Goal: Task Accomplishment & Management: Manage account settings

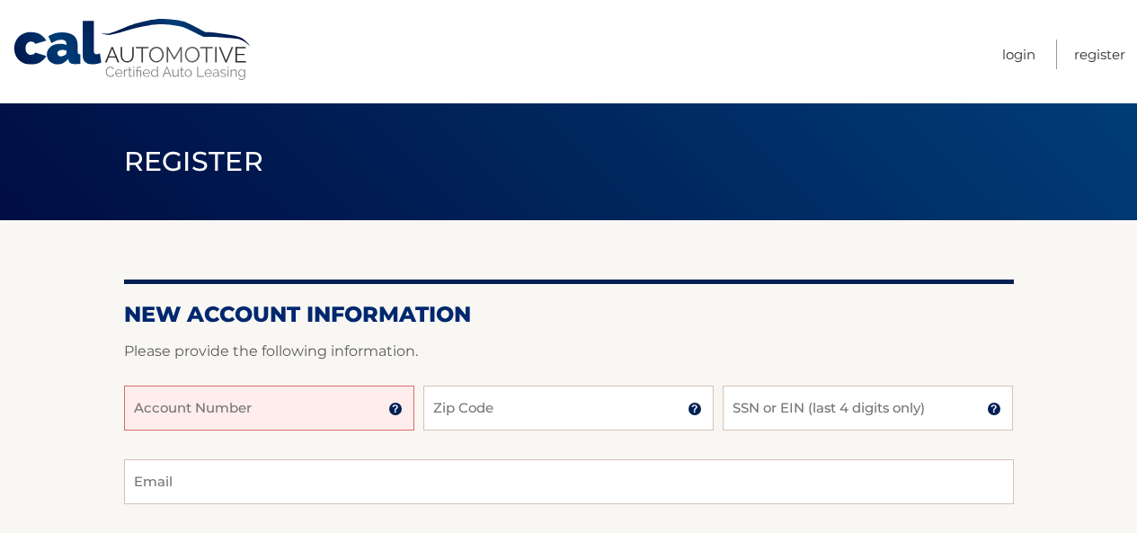
click at [353, 394] on input "Account Number" at bounding box center [269, 408] width 290 height 45
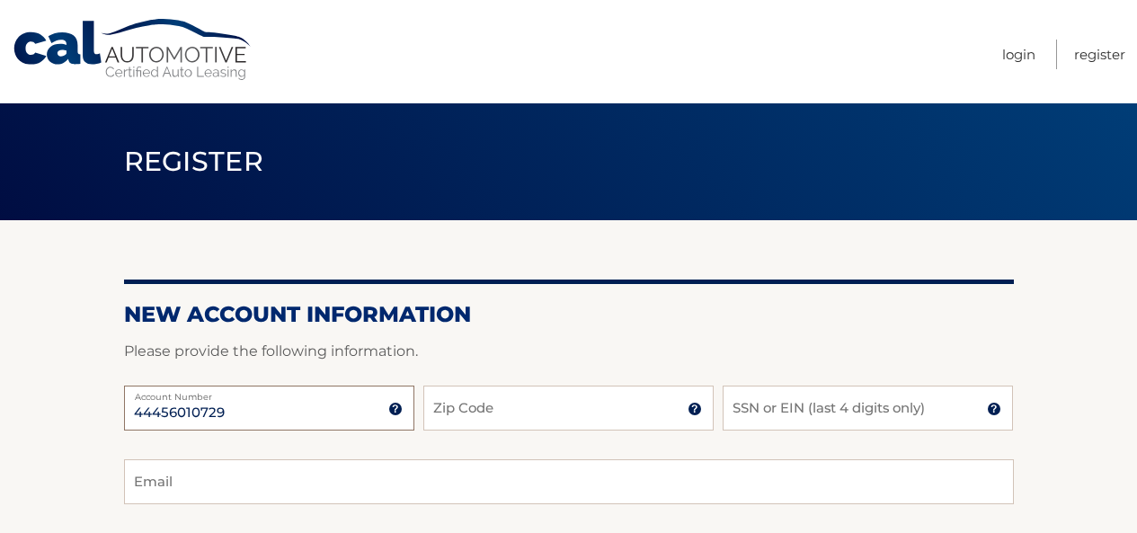
type input "44456010729"
click at [442, 403] on input "Zip Code" at bounding box center [568, 408] width 290 height 45
type input "10023"
type input "robin@robwax.com"
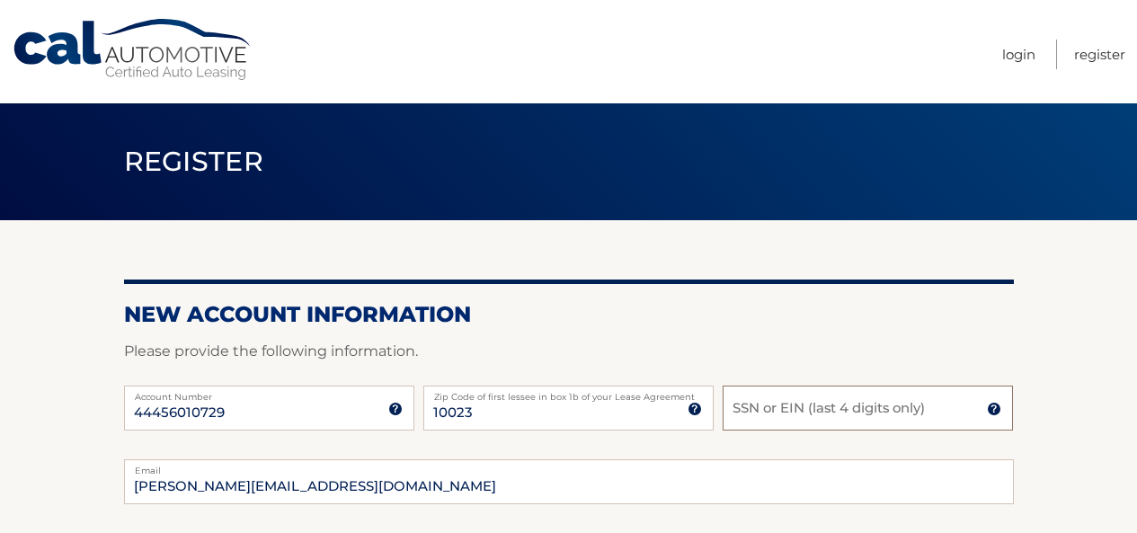
click at [741, 405] on input "SSN or EIN (last 4 digits only)" at bounding box center [868, 408] width 290 height 45
type input "0"
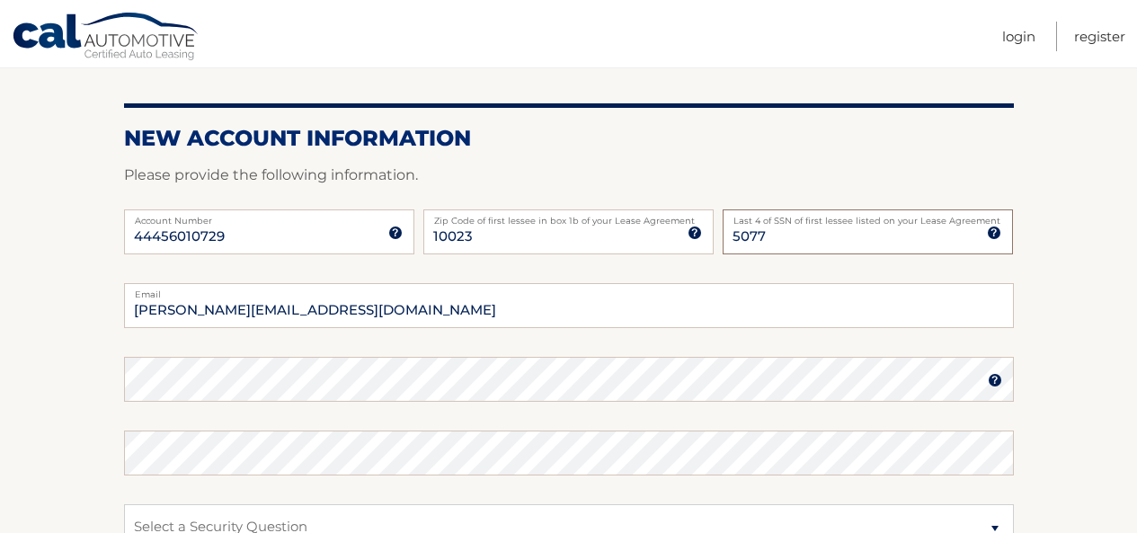
scroll to position [210, 0]
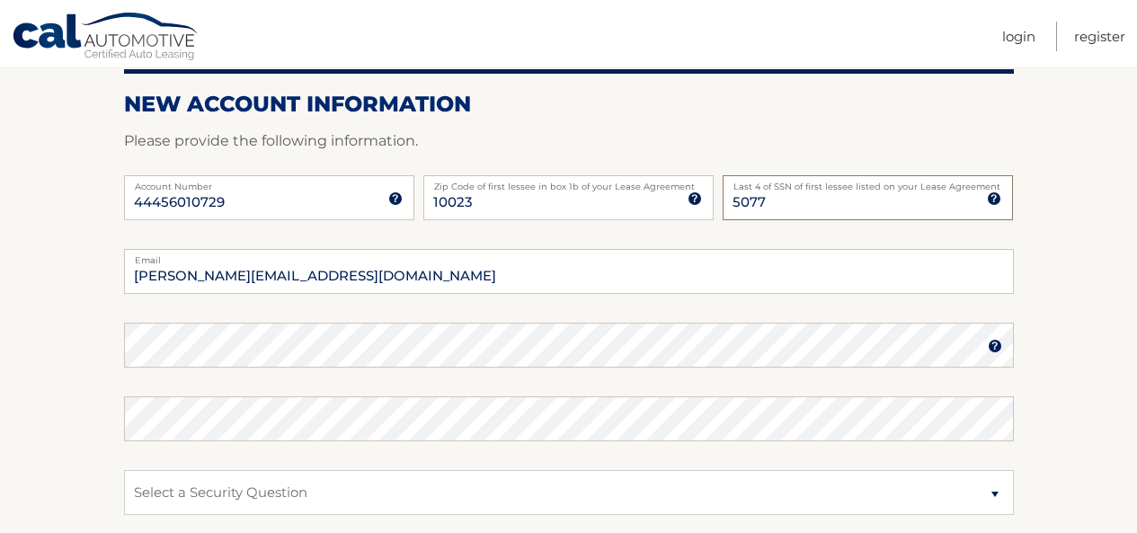
type input "5077"
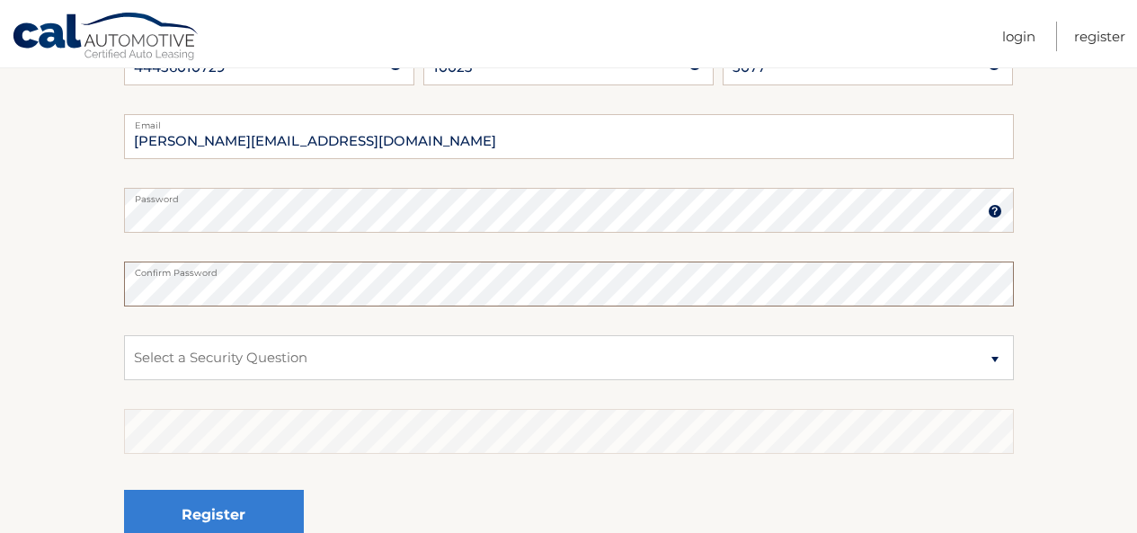
scroll to position [379, 0]
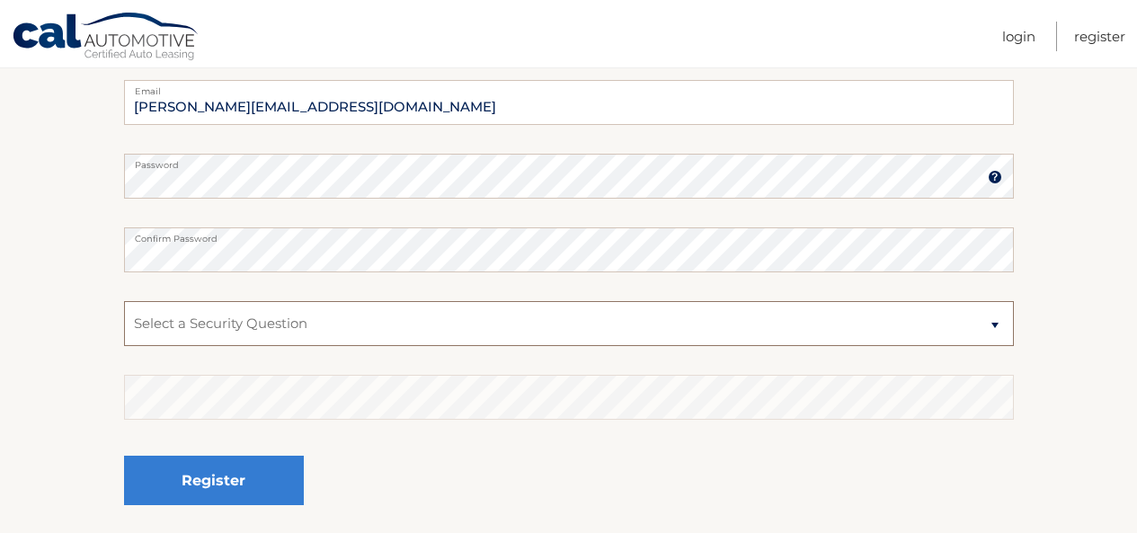
click at [994, 331] on select "Select a Security Question What was the name of your elementary school? What is…" at bounding box center [569, 323] width 890 height 45
select select "2"
click at [124, 301] on select "Select a Security Question What was the name of your elementary school? What is…" at bounding box center [569, 323] width 890 height 45
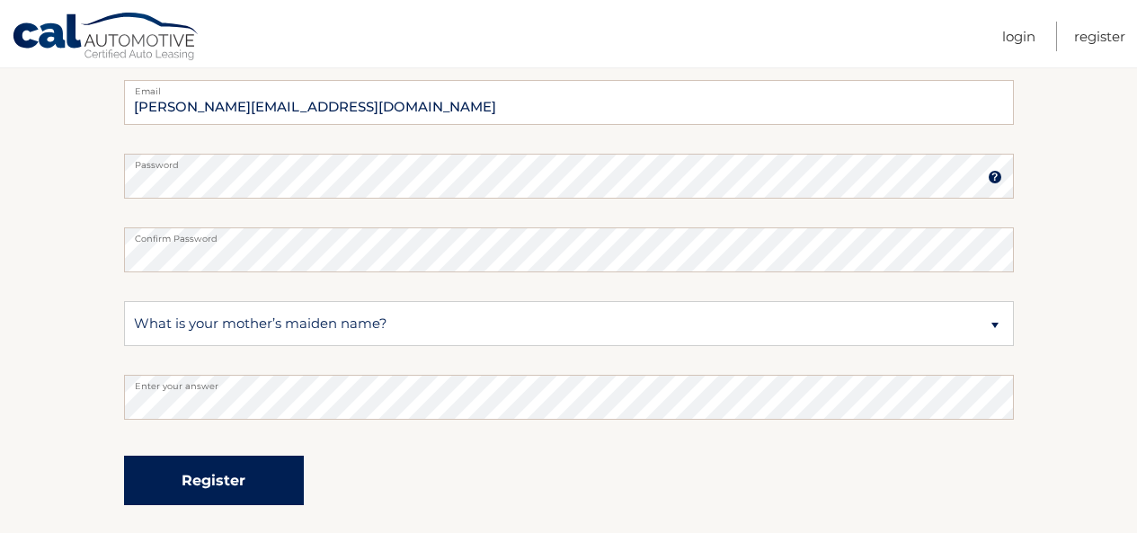
click at [227, 478] on button "Register" at bounding box center [214, 480] width 180 height 49
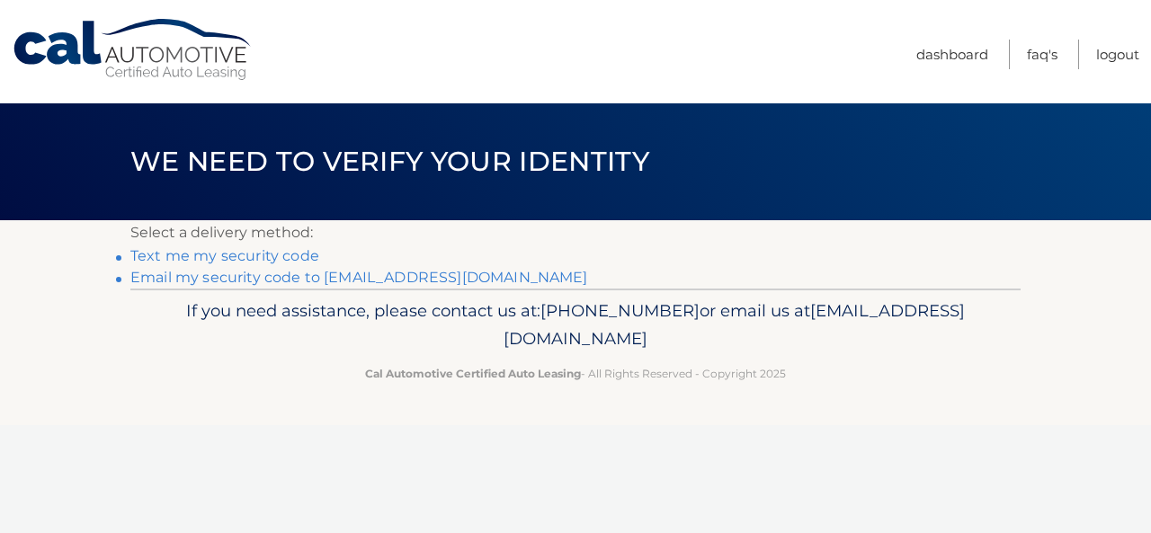
click at [332, 272] on link "Email my security code to r****@robwax.com" at bounding box center [359, 277] width 458 height 17
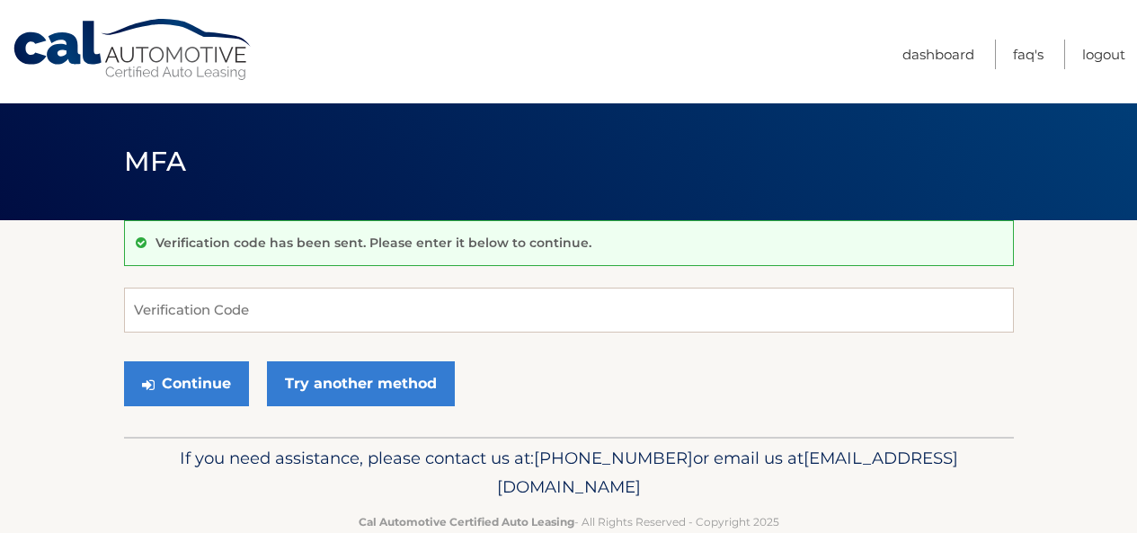
click at [172, 243] on p "Verification code has been sent. Please enter it below to continue." at bounding box center [374, 243] width 436 height 16
click at [199, 302] on input "Verification Code" at bounding box center [569, 310] width 890 height 45
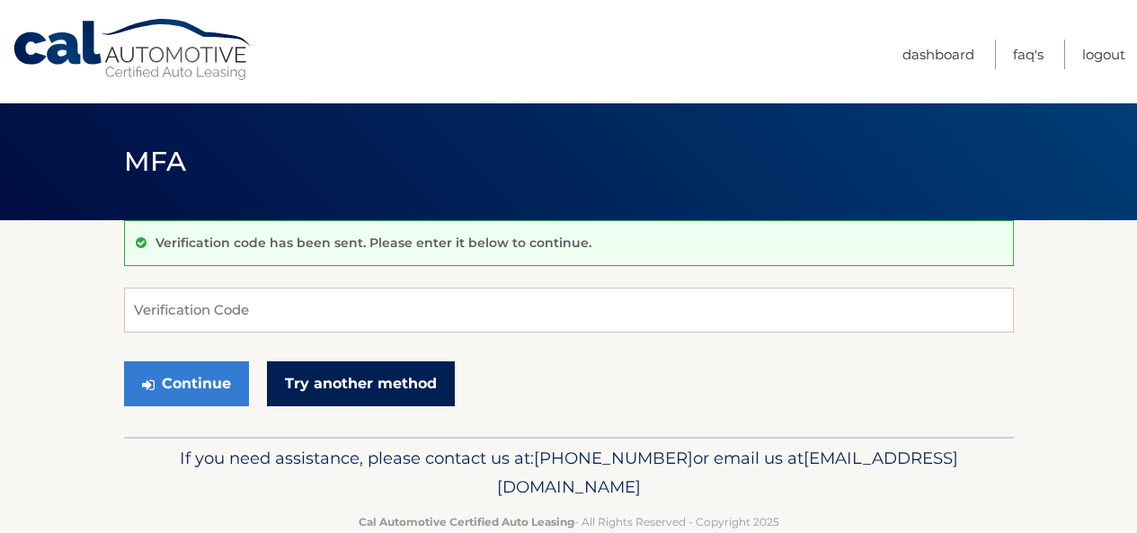
click at [335, 379] on link "Try another method" at bounding box center [361, 383] width 188 height 45
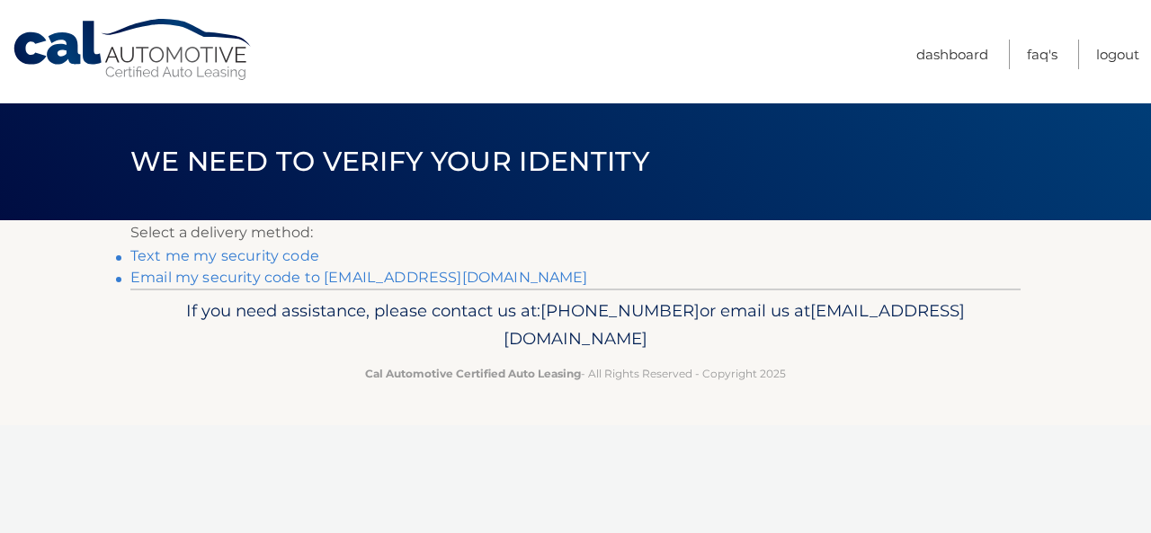
click at [281, 257] on link "Text me my security code" at bounding box center [224, 255] width 189 height 17
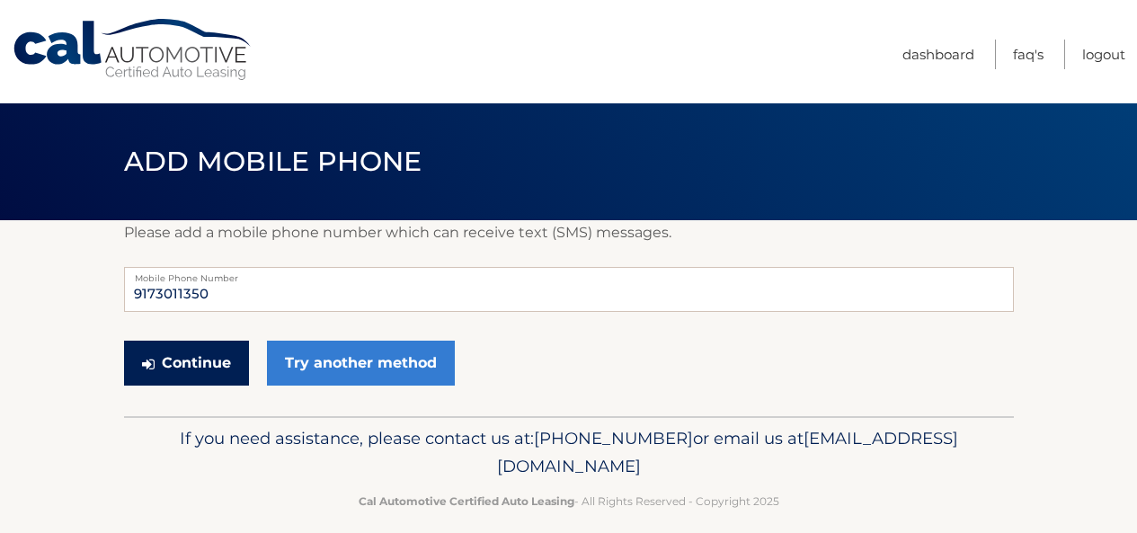
click at [223, 361] on button "Continue" at bounding box center [186, 363] width 125 height 45
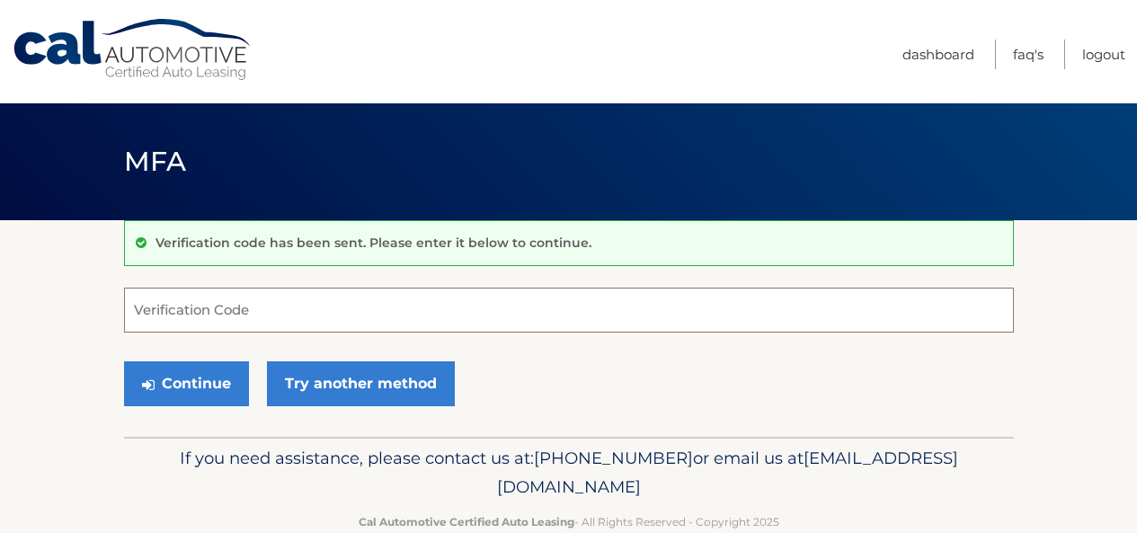
click at [205, 316] on input "Verification Code" at bounding box center [569, 310] width 890 height 45
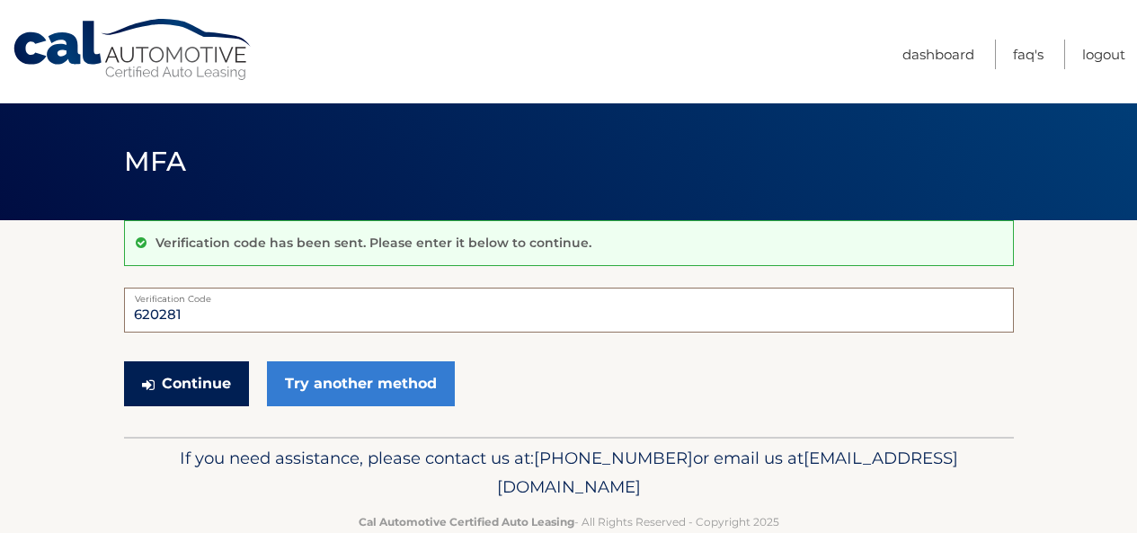
type input "620281"
click at [225, 367] on button "Continue" at bounding box center [186, 383] width 125 height 45
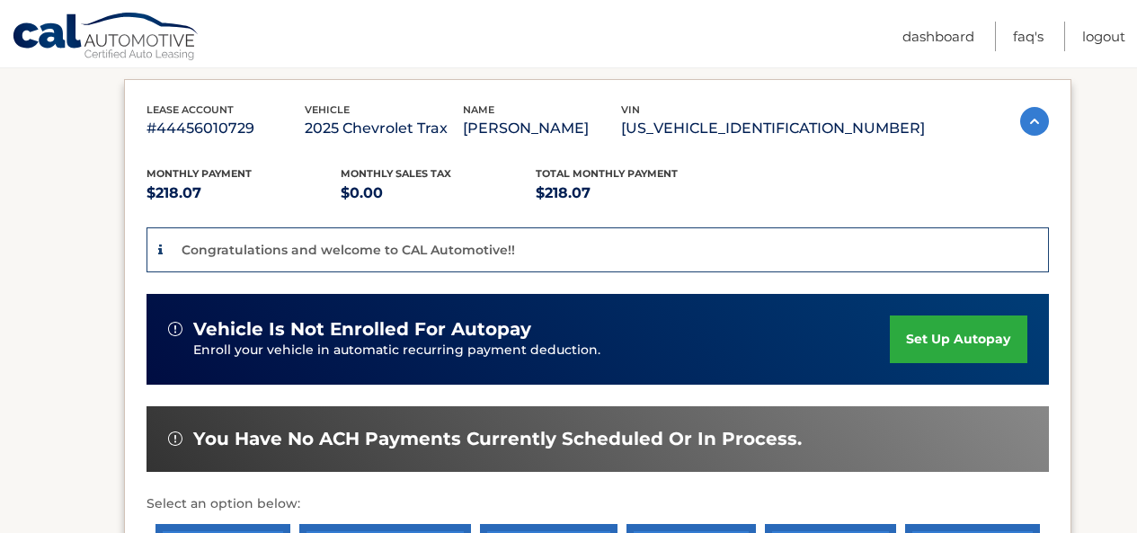
scroll to position [295, 0]
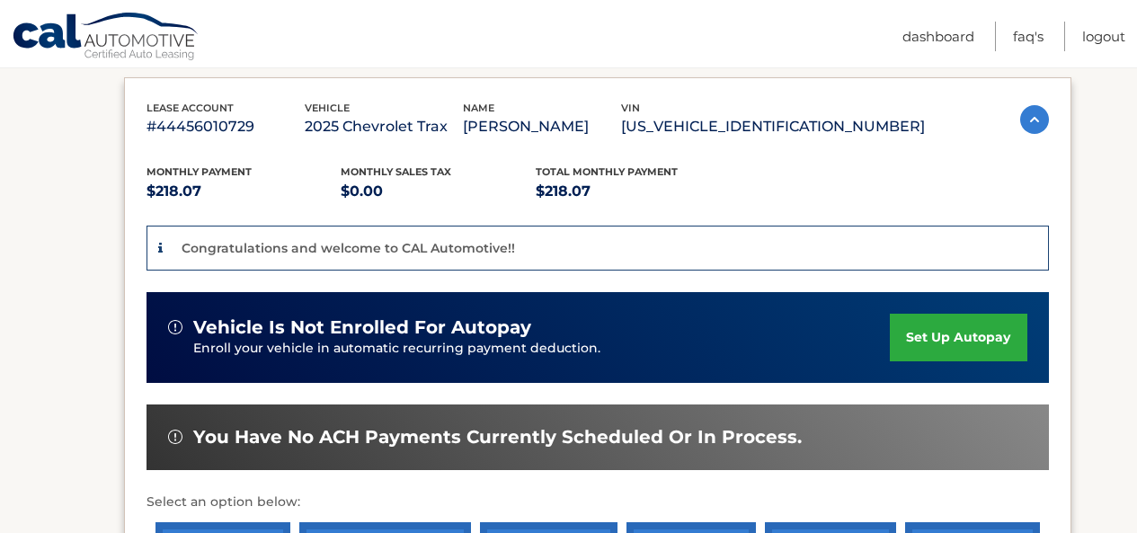
click at [950, 341] on link "set up autopay" at bounding box center [958, 338] width 137 height 48
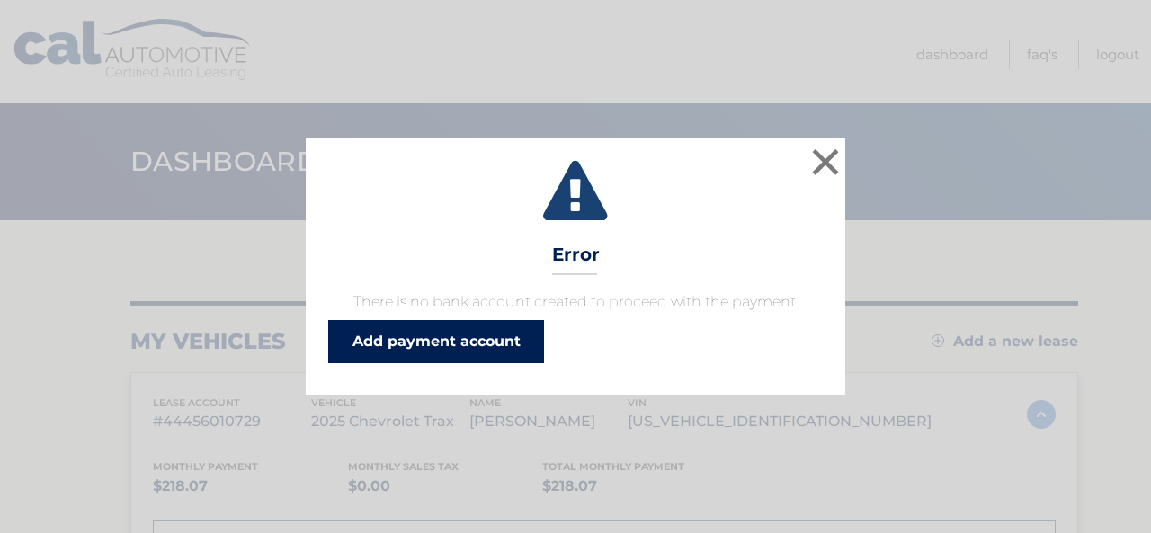
click at [418, 340] on link "Add payment account" at bounding box center [436, 341] width 216 height 43
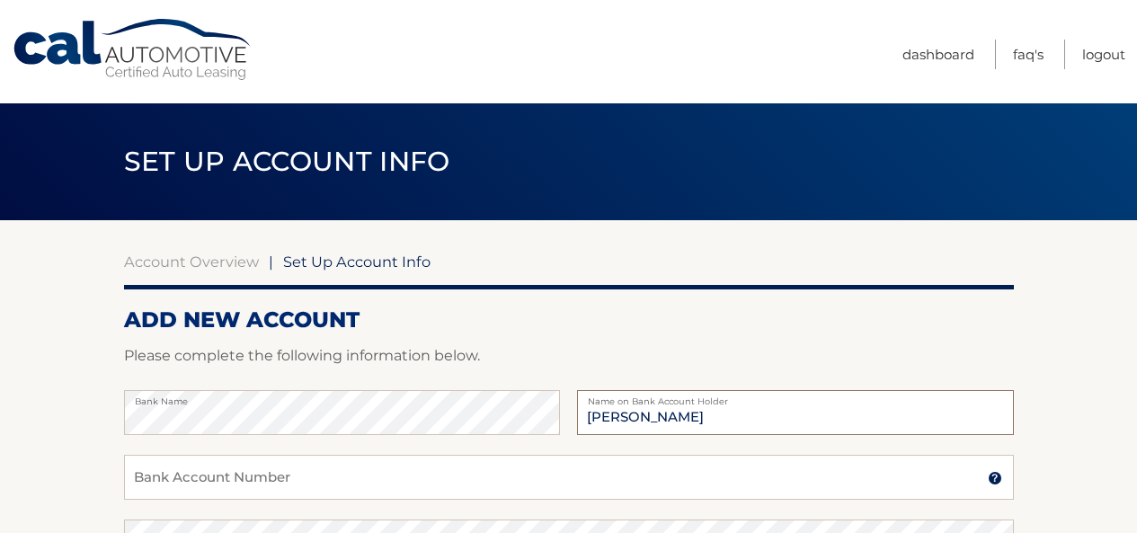
type input "Robin Lynn Waxenberg"
click at [324, 463] on input "Bank Account Number" at bounding box center [569, 477] width 890 height 45
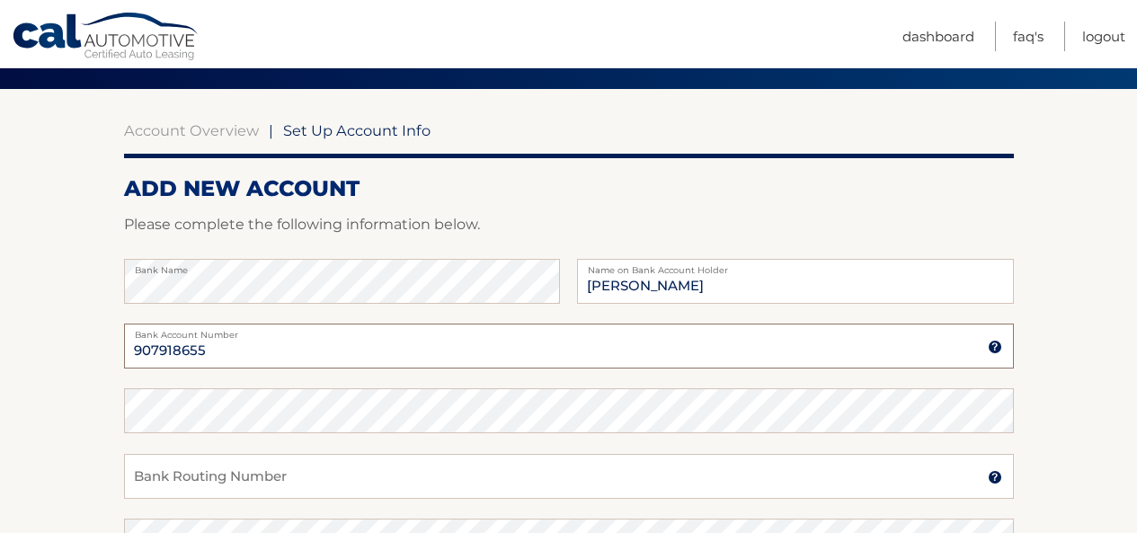
scroll to position [167, 0]
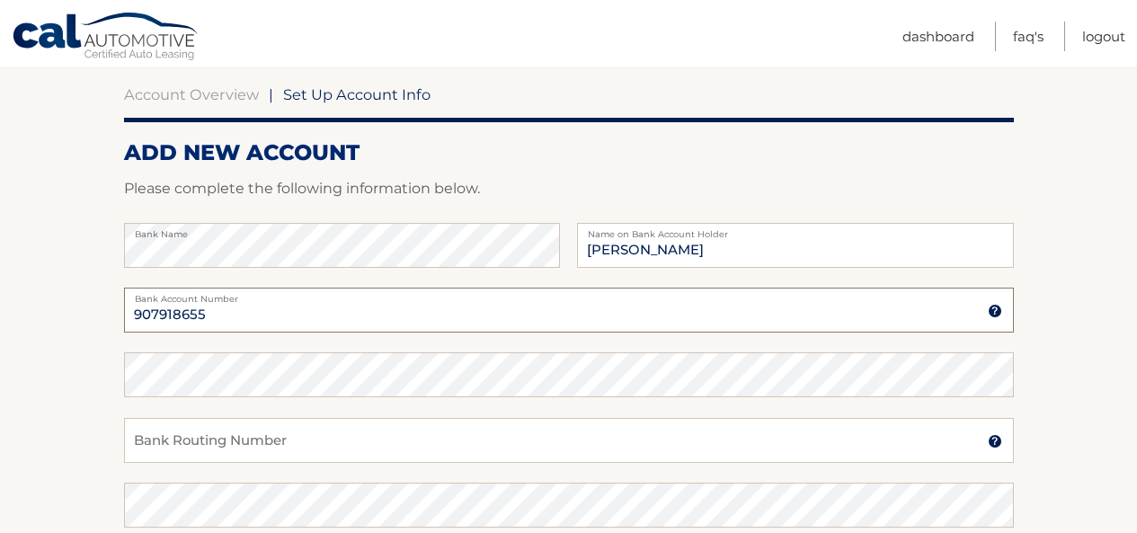
type input "907918655"
click at [244, 443] on input "Bank Routing Number" at bounding box center [569, 440] width 890 height 45
type input "021000021"
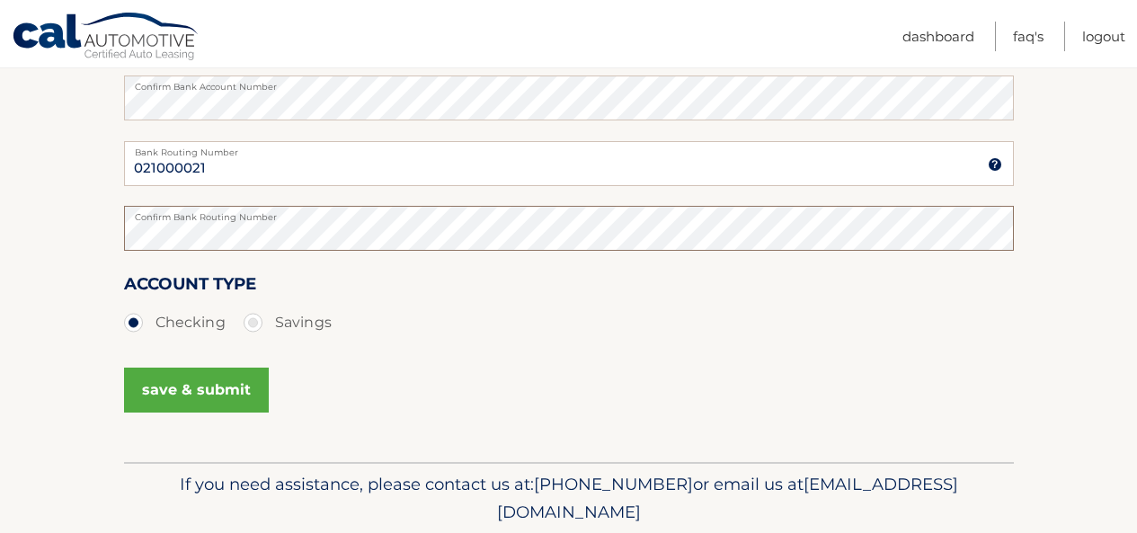
scroll to position [470, 0]
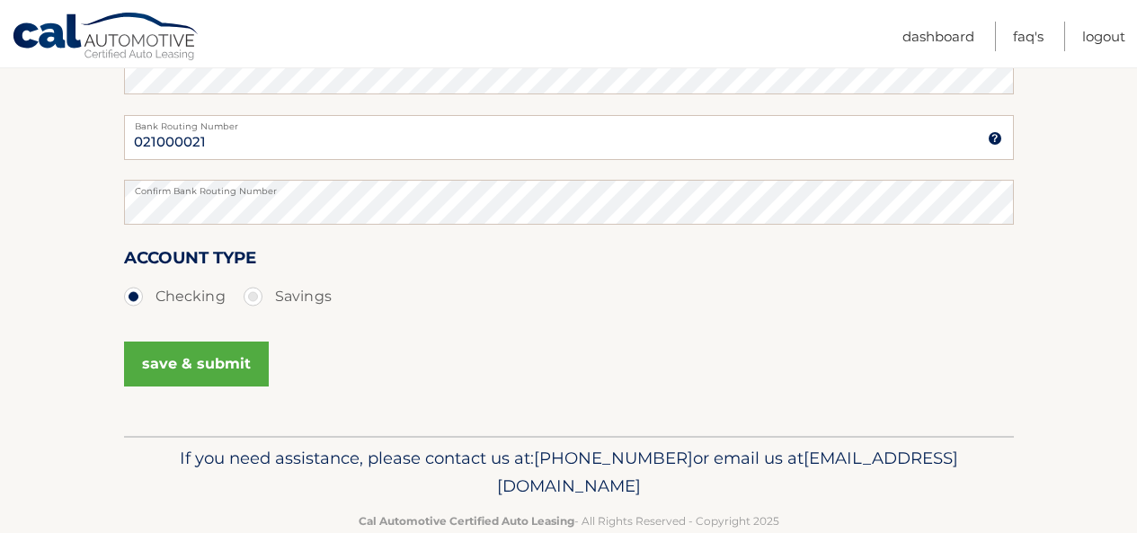
click at [233, 370] on button "save & submit" at bounding box center [196, 364] width 145 height 45
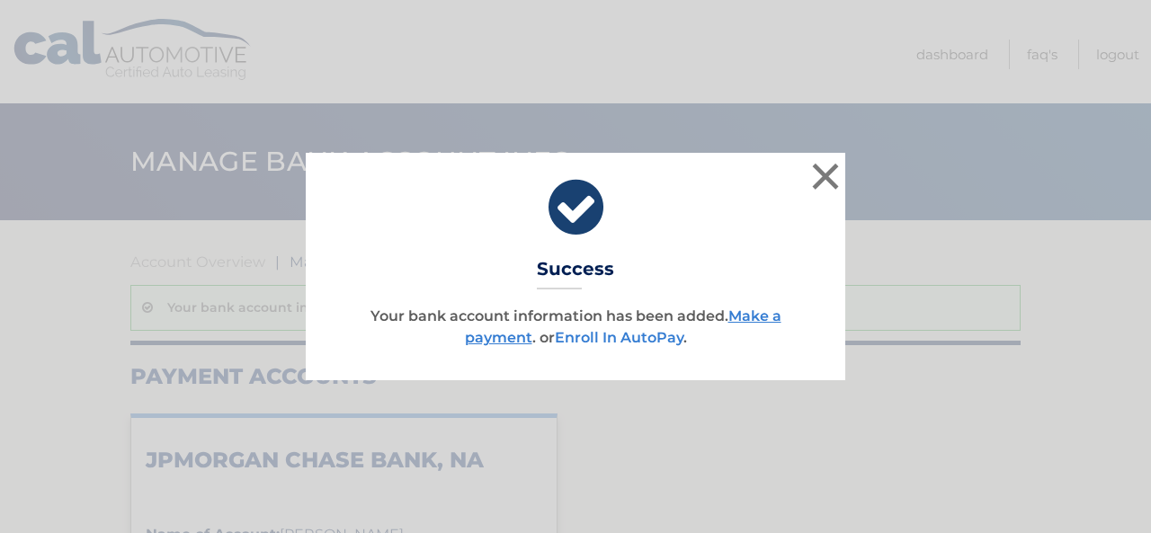
click at [592, 338] on link "Enroll In AutoPay" at bounding box center [619, 337] width 129 height 17
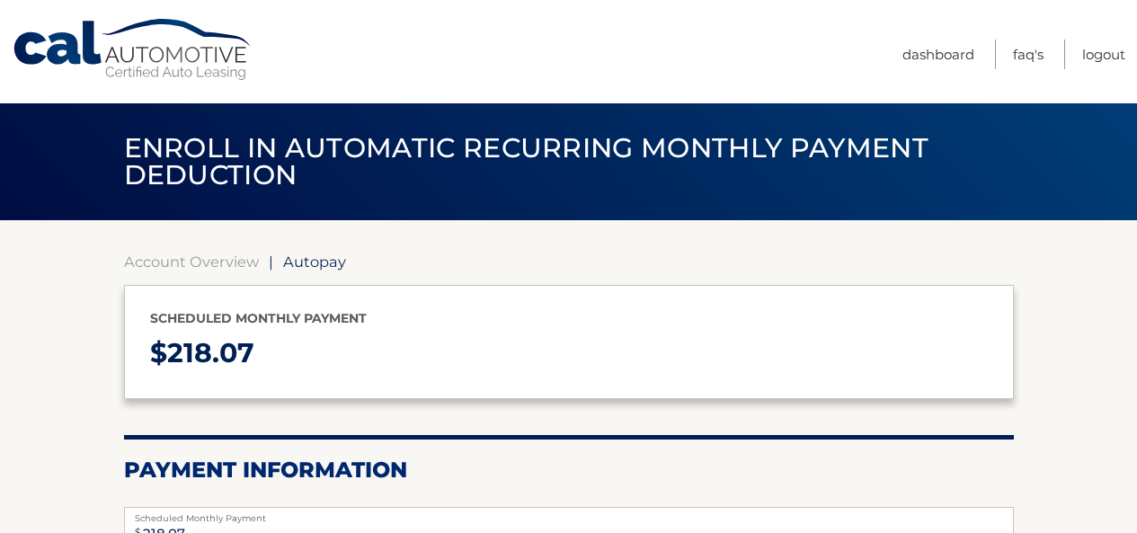
select select "NDQ2ZTg3OWYtZDA4MC00YzZhLTlkNzUtNmRkNDdjYTNkZTQ0"
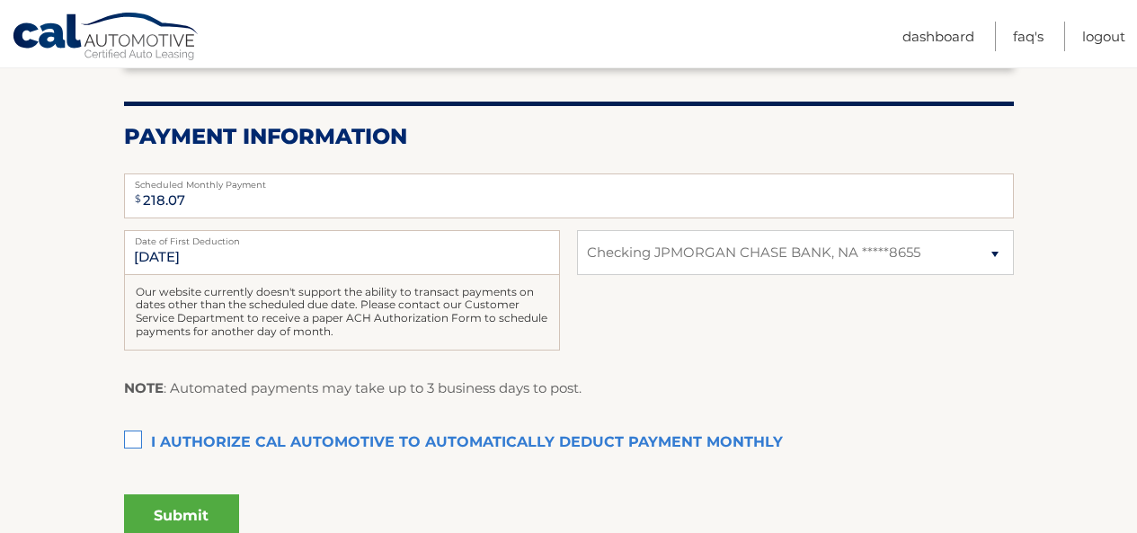
scroll to position [374, 0]
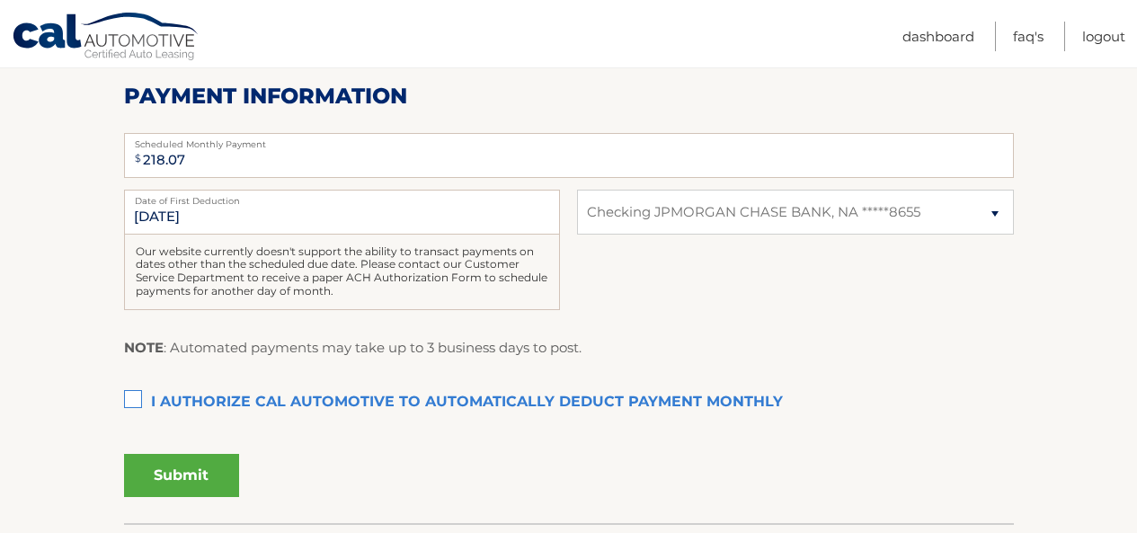
click at [134, 396] on label "I authorize cal automotive to automatically deduct payment monthly This checkbo…" at bounding box center [569, 403] width 890 height 36
click at [0, 0] on input "I authorize cal automotive to automatically deduct payment monthly This checkbo…" at bounding box center [0, 0] width 0 height 0
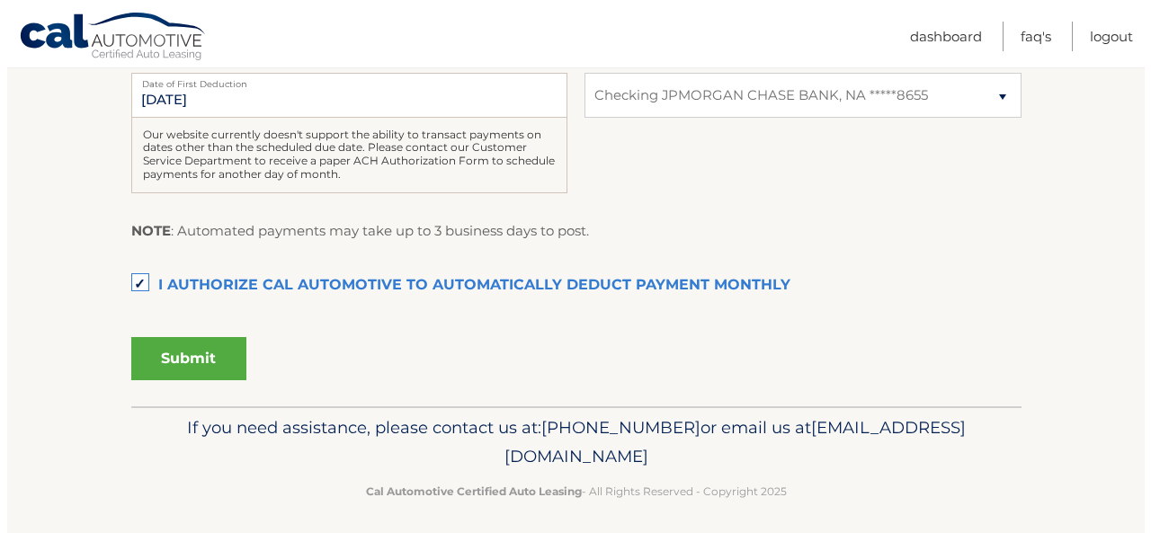
scroll to position [500, 0]
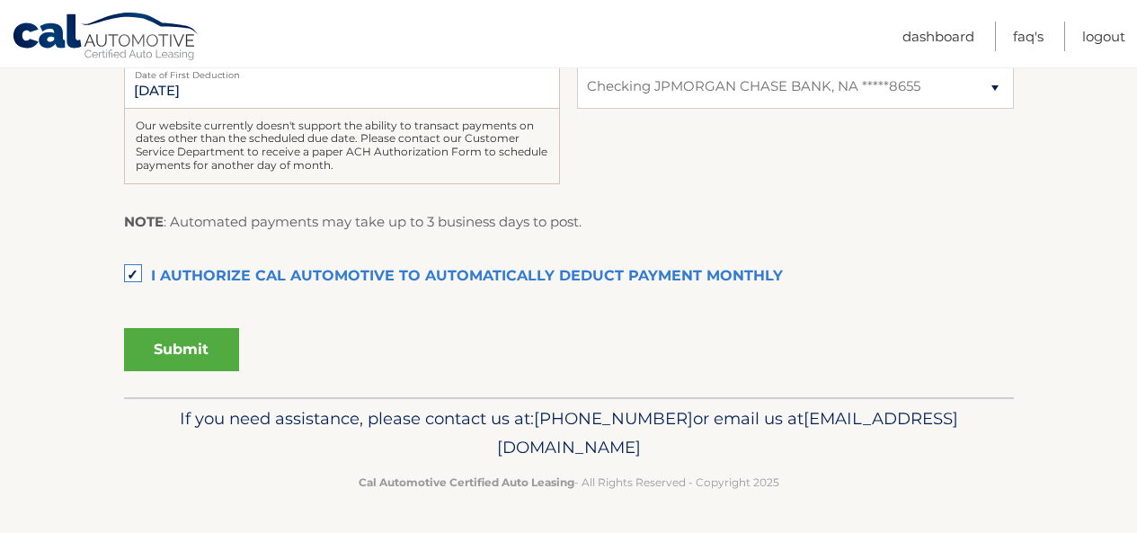
click at [207, 357] on button "Submit" at bounding box center [181, 349] width 115 height 43
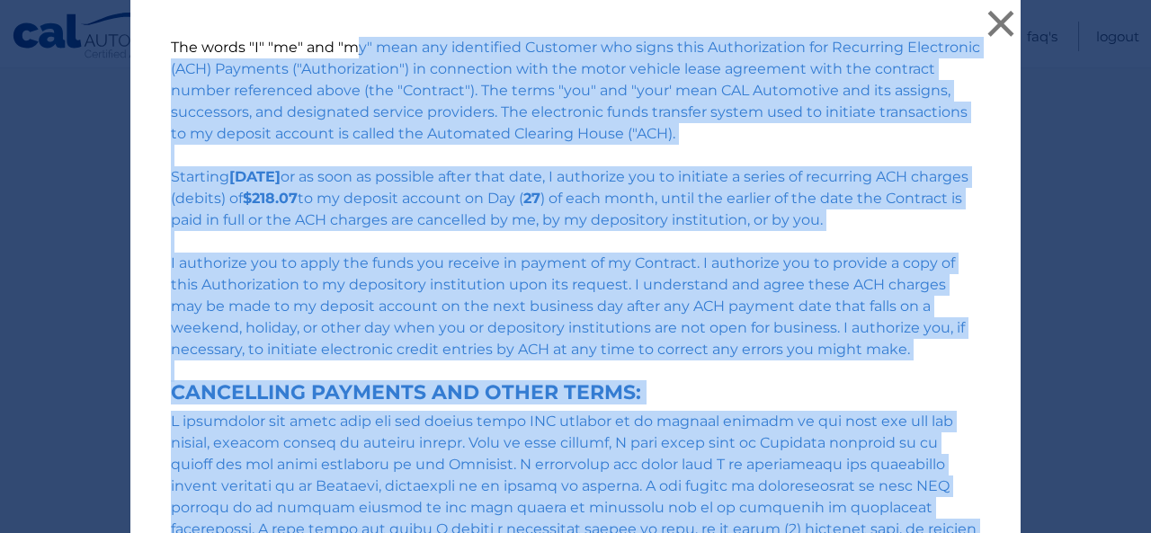
drag, startPoint x: 1137, startPoint y: 160, endPoint x: 1150, endPoint y: 252, distance: 92.6
click at [1137, 252] on div "The words "I" "me" and "my" mean any identified Customer who signs this Authori…" at bounding box center [575, 266] width 1151 height 533
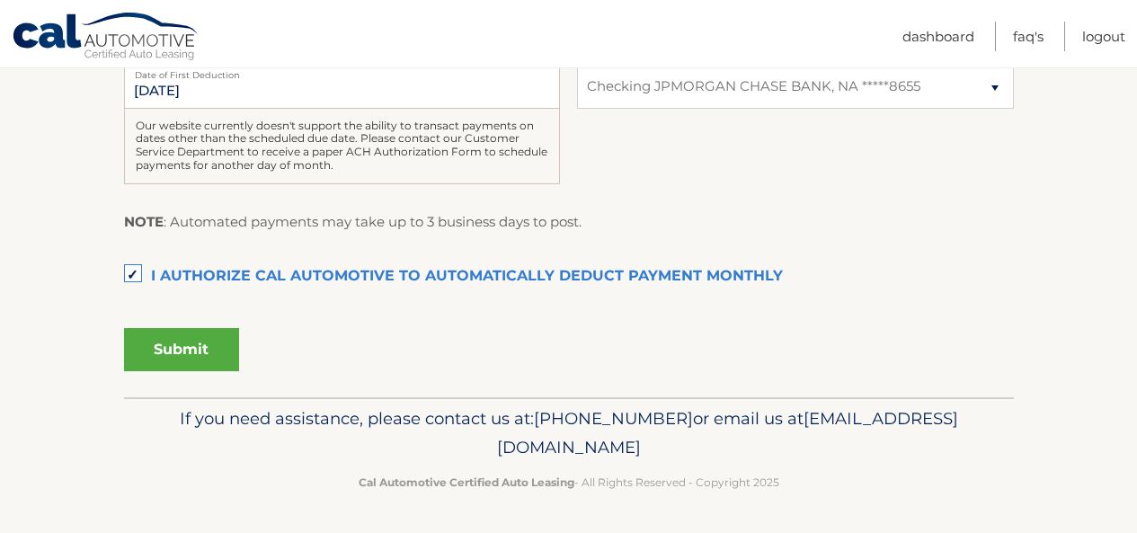
click at [207, 334] on button "Submit" at bounding box center [181, 349] width 115 height 43
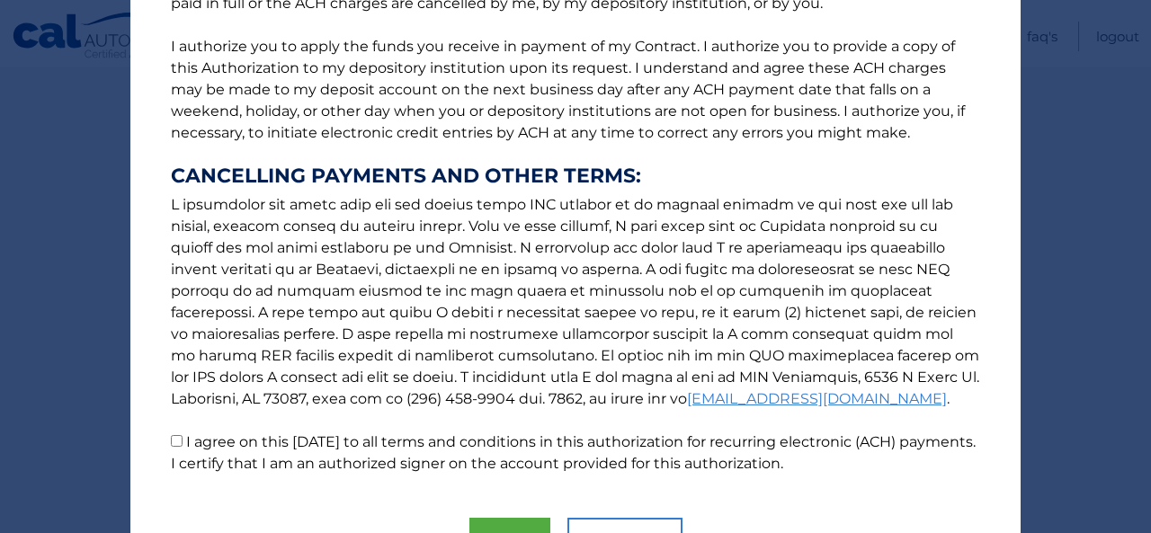
scroll to position [316, 0]
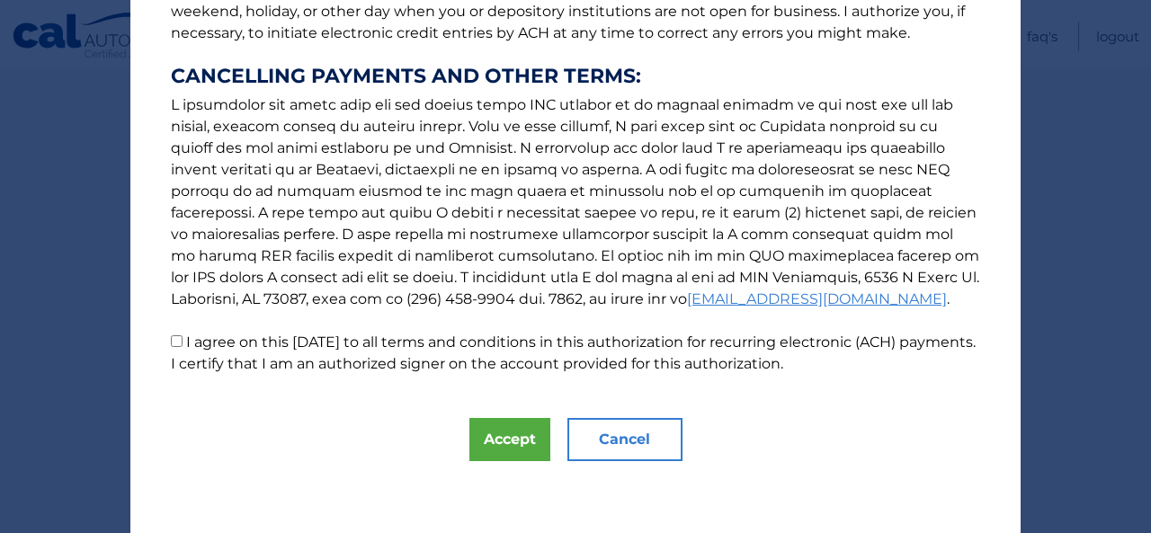
click at [171, 338] on input "I agree on this 09/15/2025 to all terms and conditions in this authorization fo…" at bounding box center [177, 341] width 12 height 12
checkbox input "true"
click at [509, 439] on button "Accept" at bounding box center [509, 439] width 81 height 43
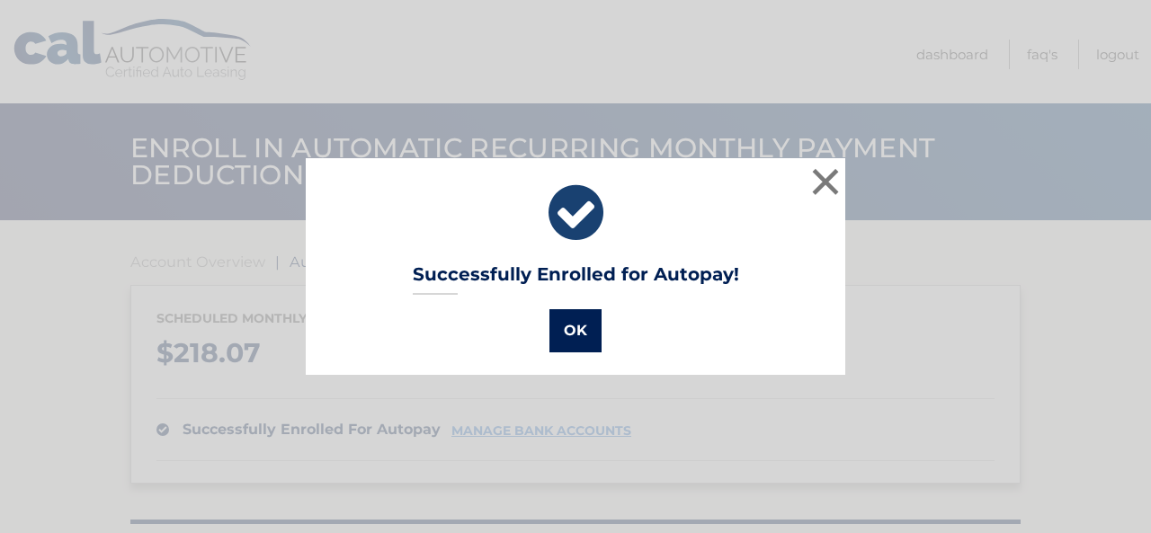
click at [549, 337] on button "OK" at bounding box center [575, 330] width 52 height 43
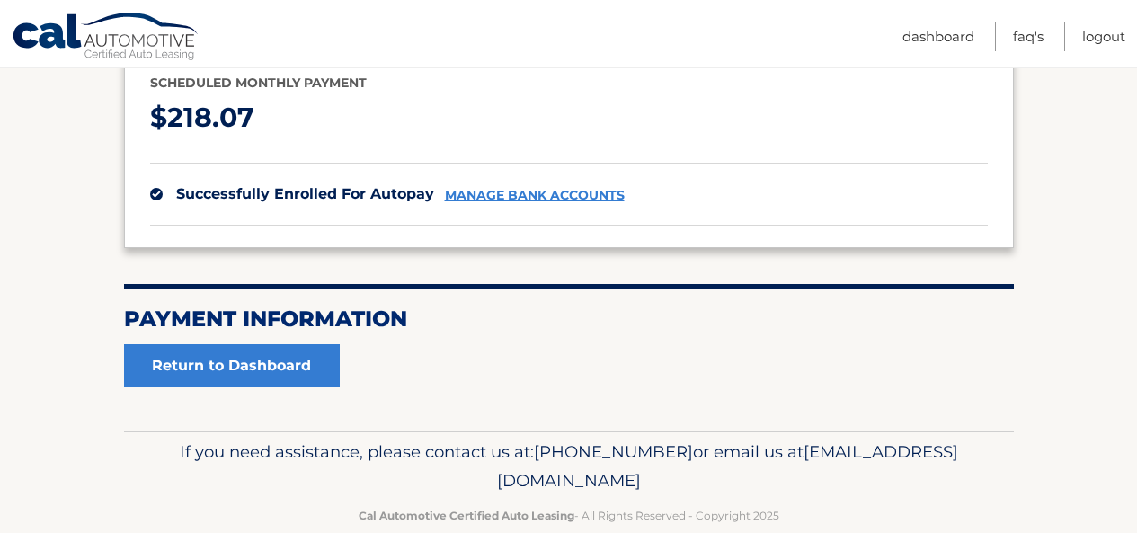
scroll to position [269, 0]
